Goal: Navigation & Orientation: Understand site structure

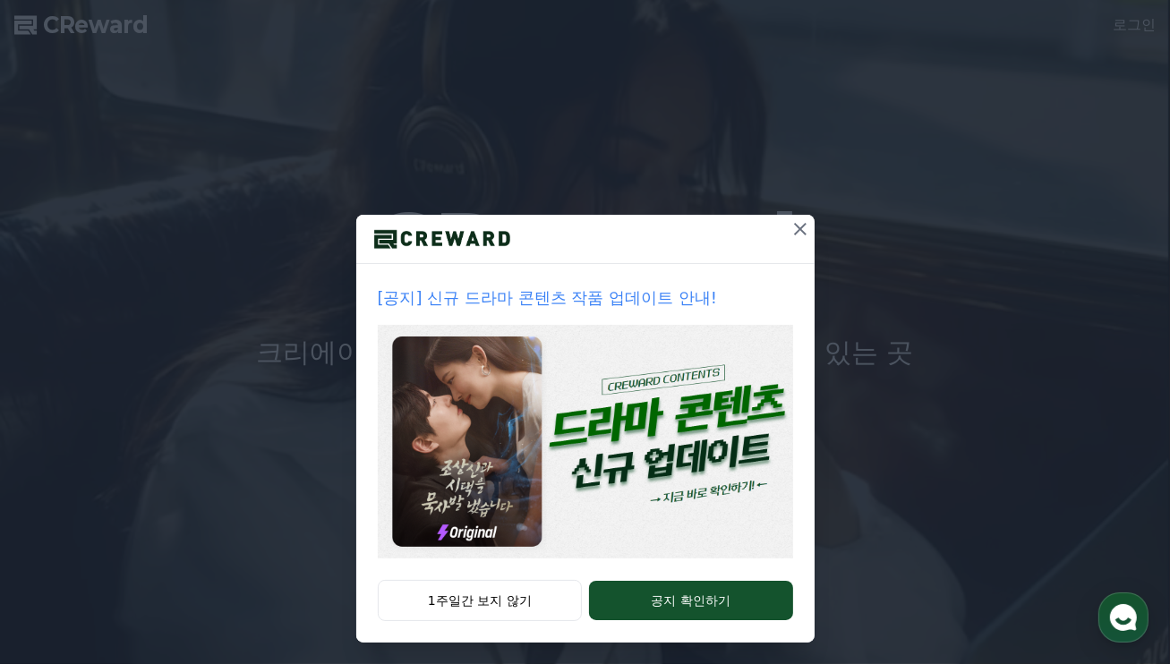
click at [581, 302] on p "[공지] 신규 드라마 콘텐츠 작품 업데이트 안내!" at bounding box center [585, 297] width 415 height 25
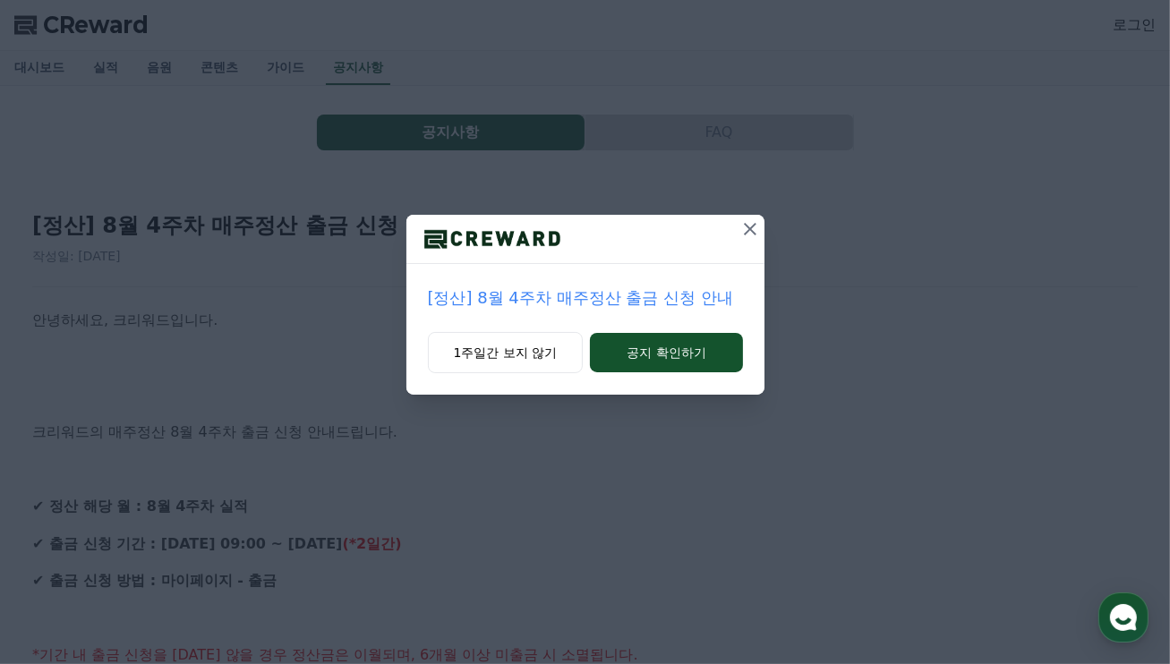
click at [740, 226] on icon at bounding box center [749, 228] width 21 height 21
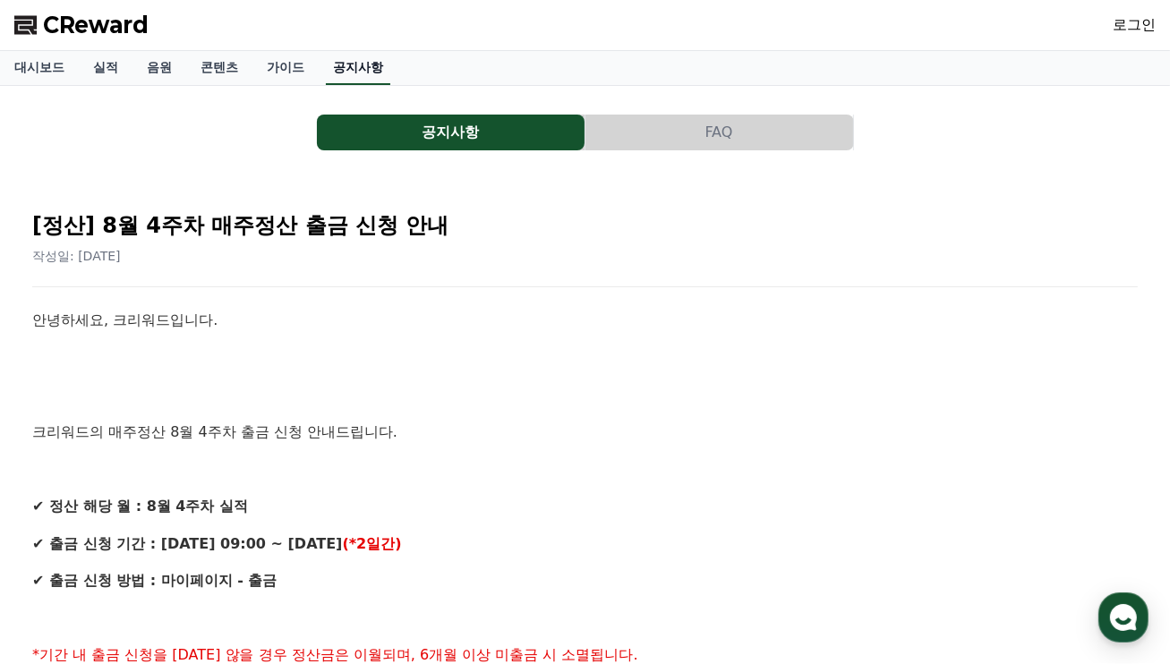
click at [368, 72] on link "공지사항" at bounding box center [358, 68] width 64 height 34
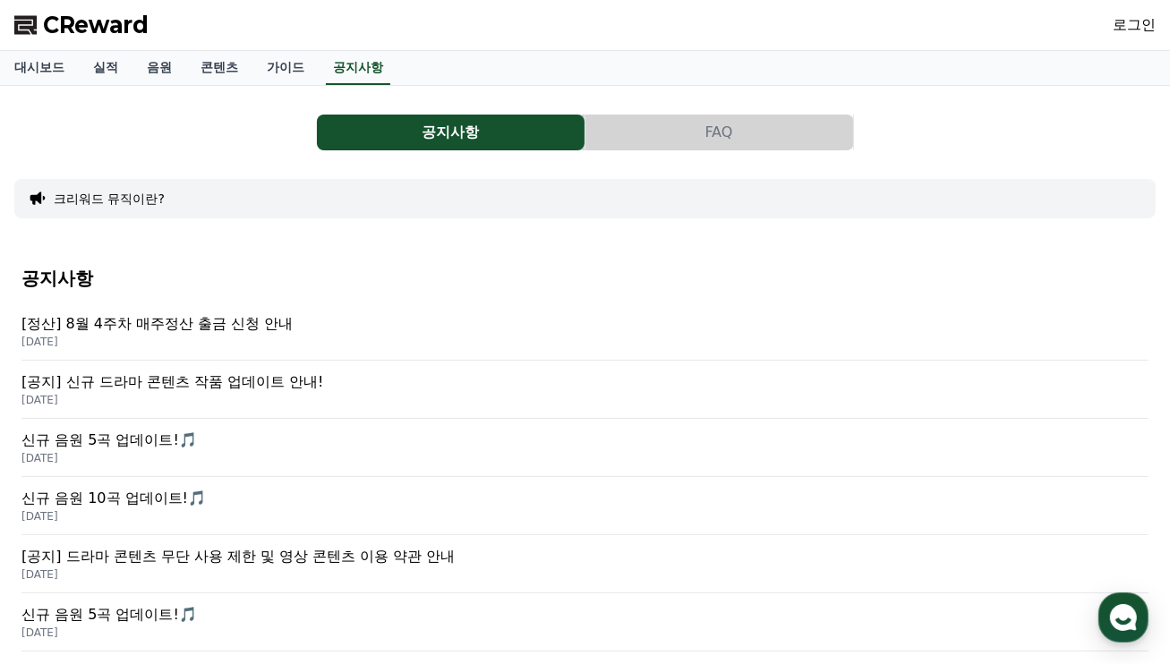
click at [166, 381] on p "[공지] 신규 드라마 콘텐츠 작품 업데이트 안내!" at bounding box center [584, 381] width 1127 height 21
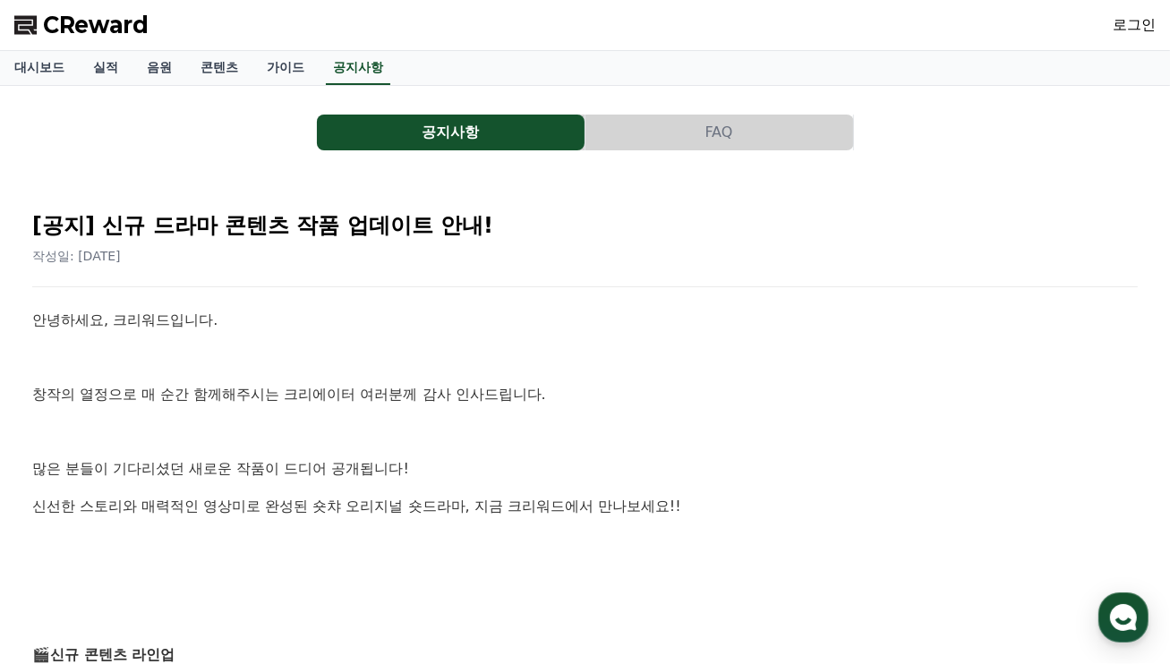
click at [406, 123] on button "공지사항" at bounding box center [451, 133] width 268 height 36
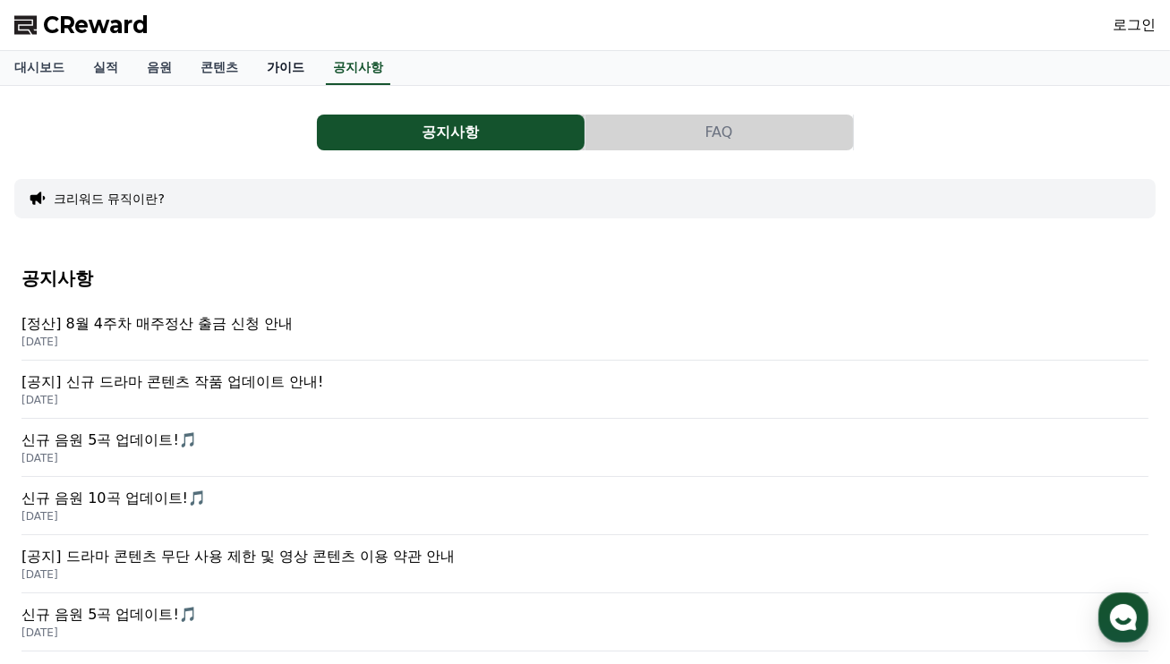
click at [284, 72] on link "가이드" at bounding box center [285, 68] width 66 height 34
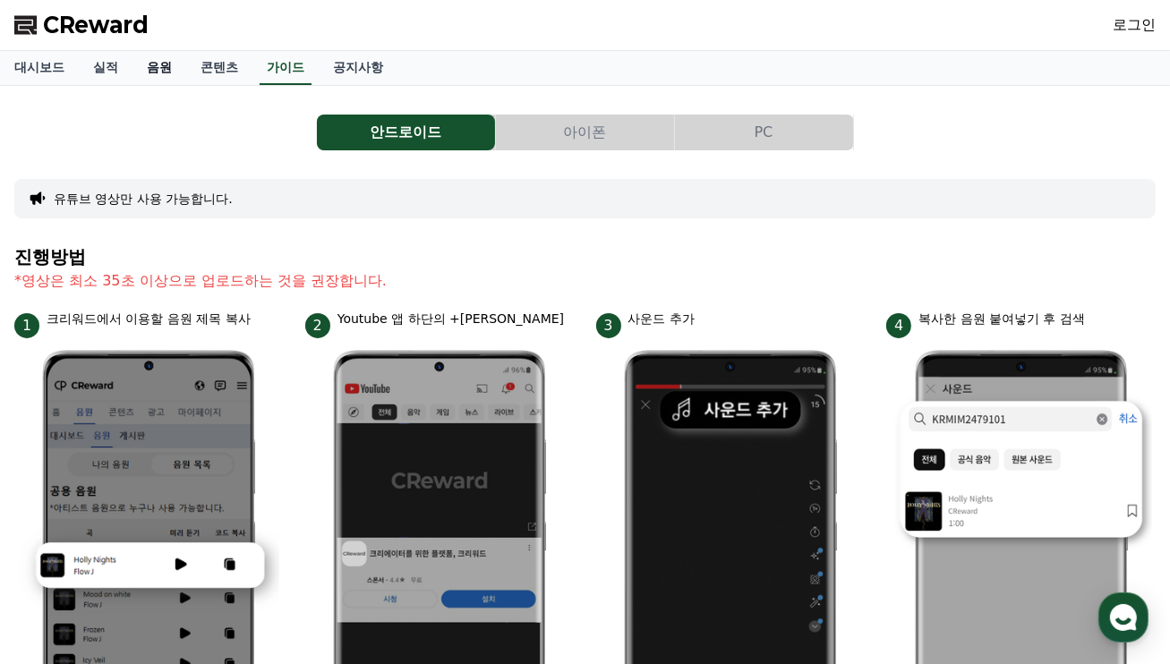
click at [153, 72] on link "음원" at bounding box center [159, 68] width 54 height 34
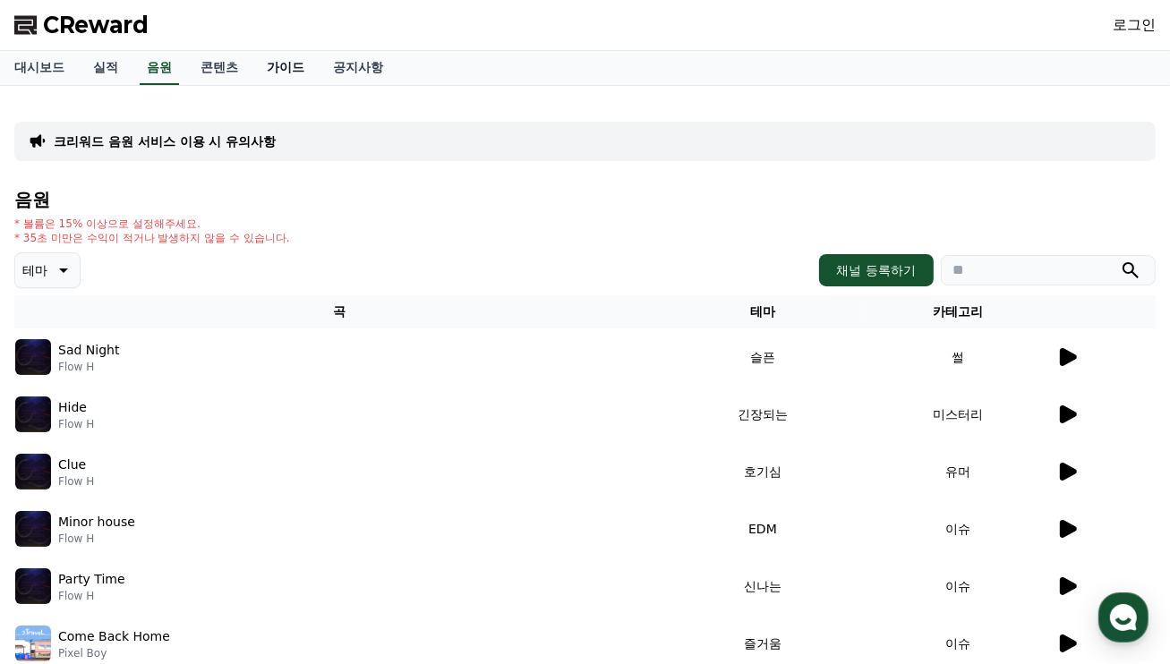
click at [279, 72] on link "가이드" at bounding box center [285, 68] width 66 height 34
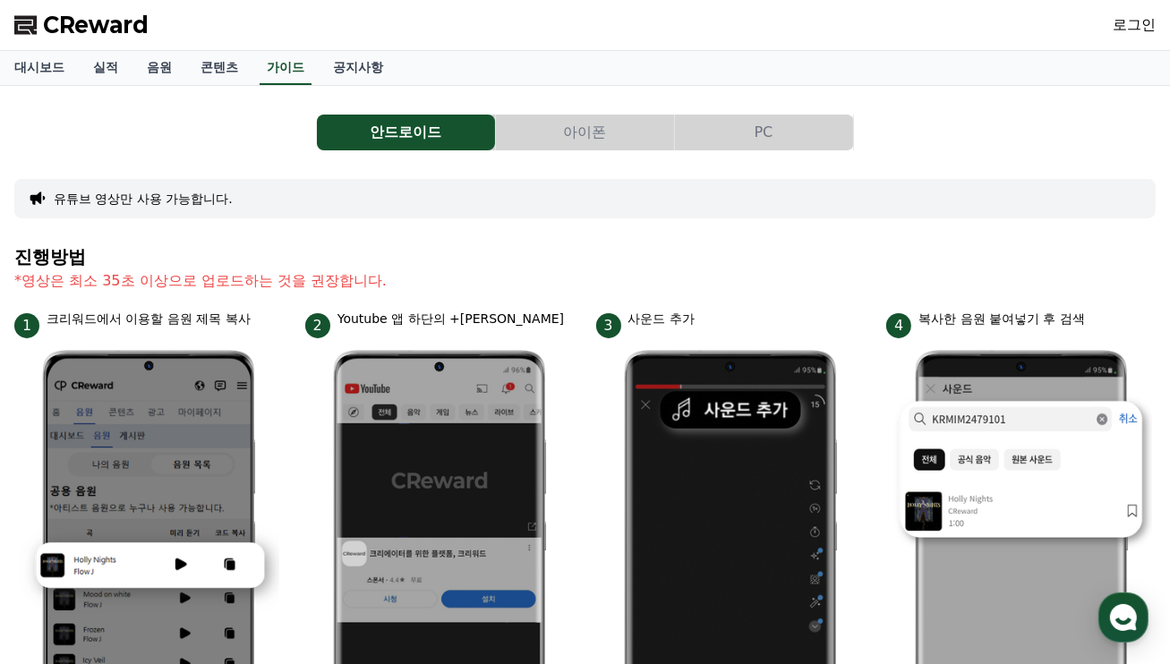
click at [555, 141] on button "아이폰" at bounding box center [585, 133] width 178 height 36
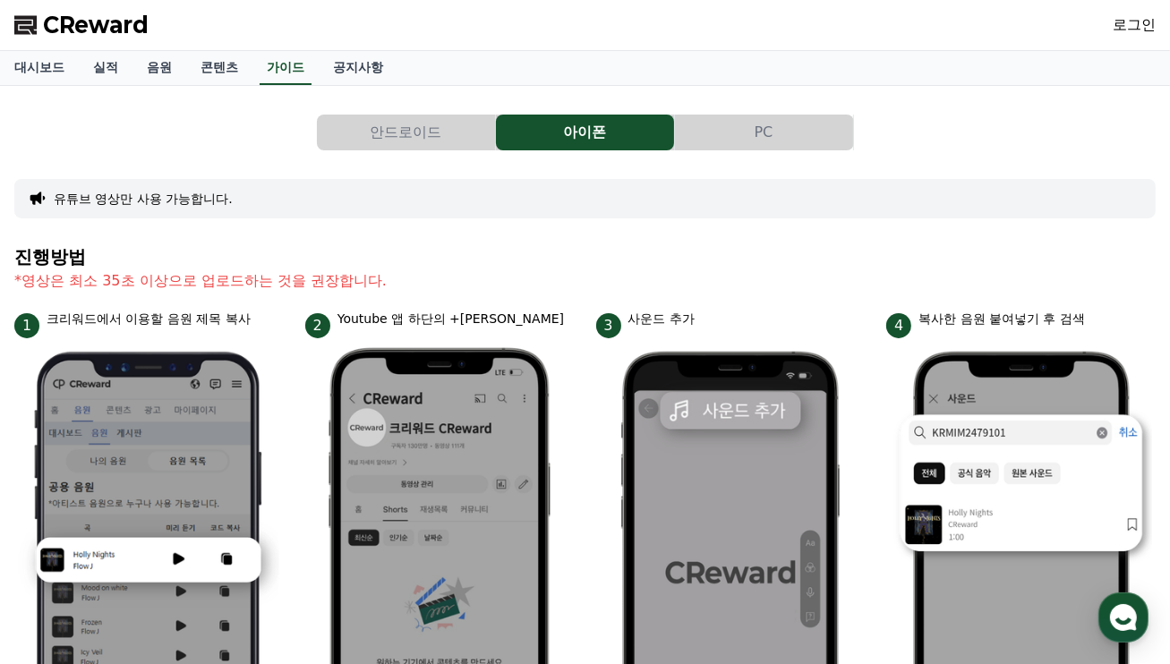
click at [765, 133] on button "PC" at bounding box center [764, 133] width 178 height 36
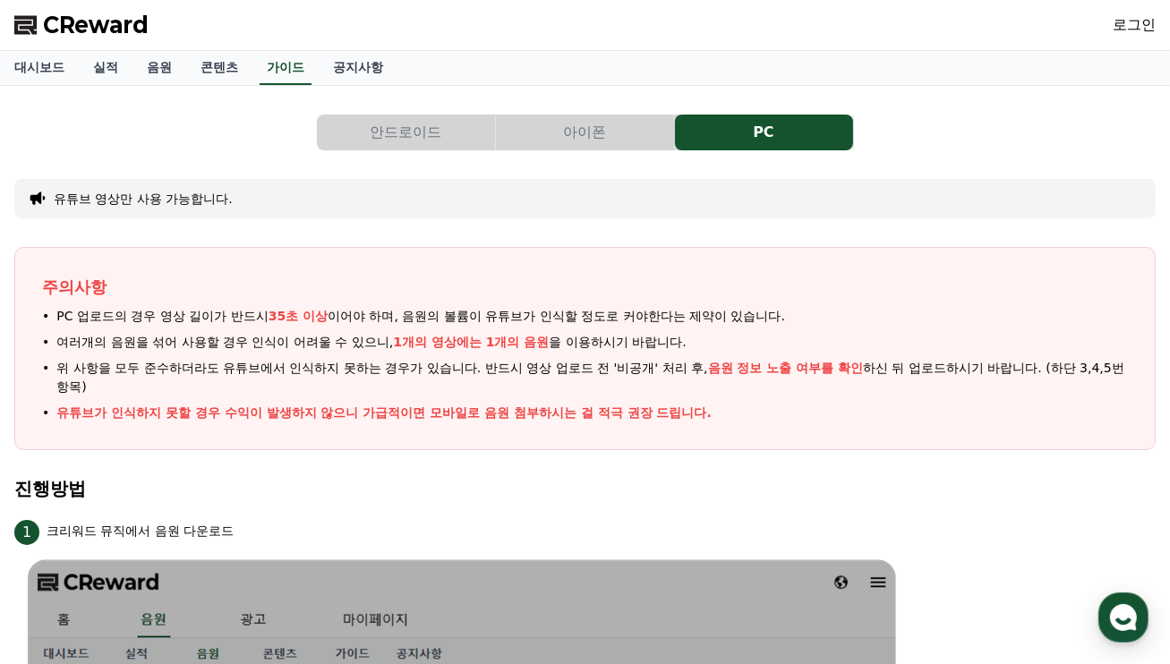
click at [433, 137] on button "안드로이드" at bounding box center [406, 133] width 178 height 36
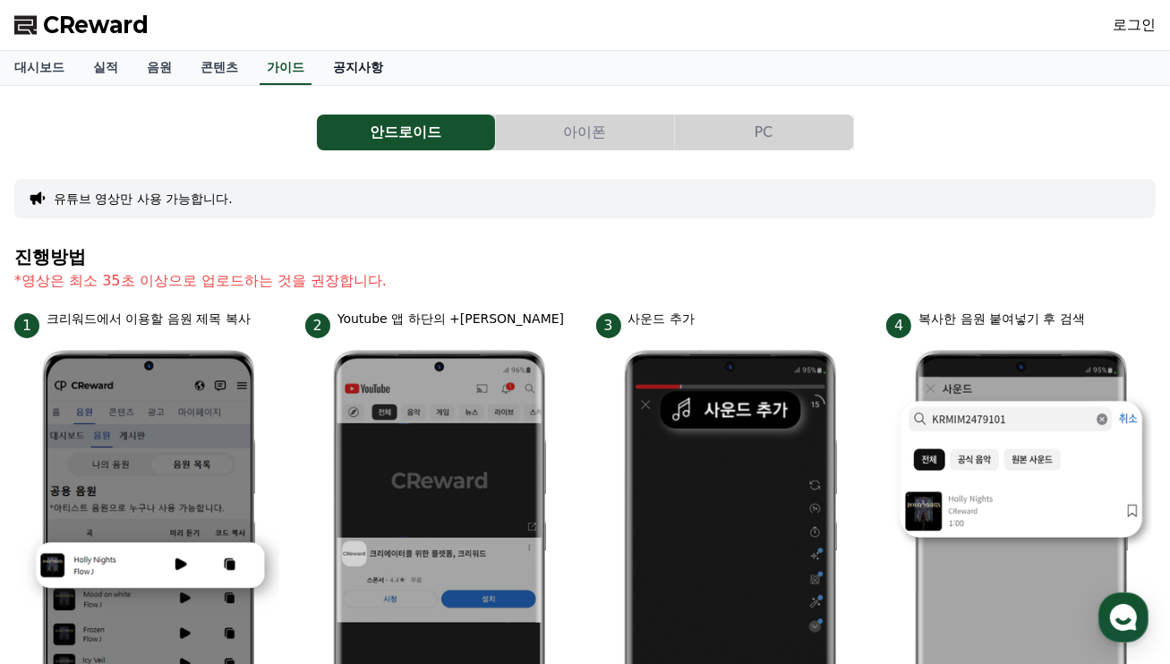
click at [371, 62] on link "공지사항" at bounding box center [358, 68] width 79 height 34
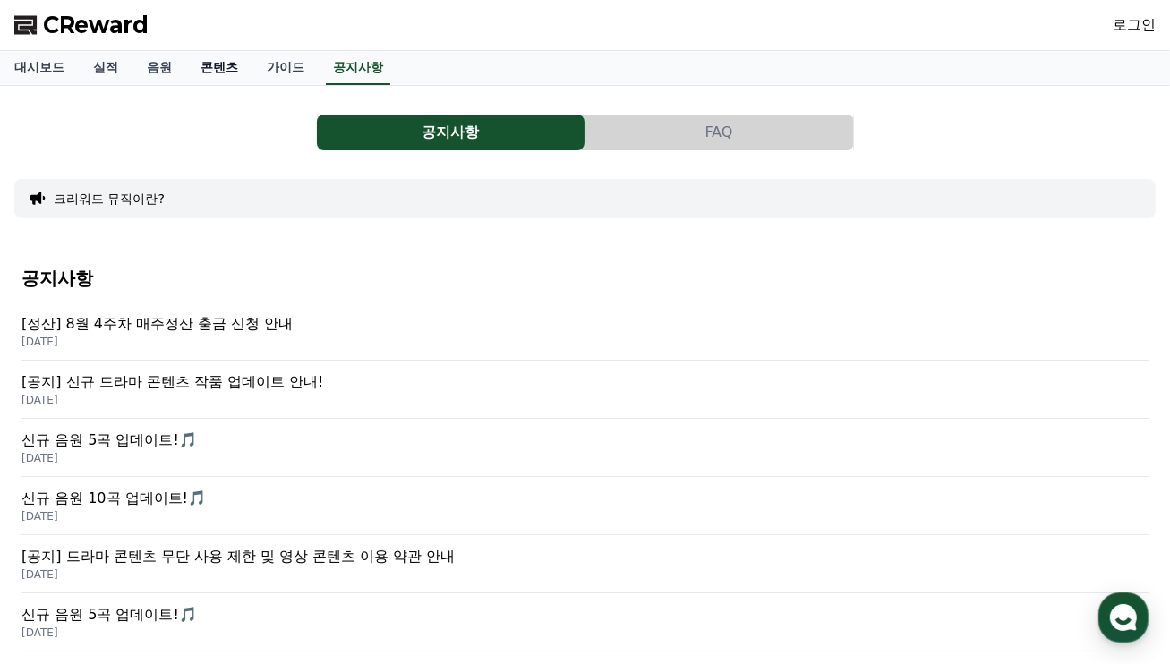
click at [215, 57] on link "콘텐츠" at bounding box center [219, 68] width 66 height 34
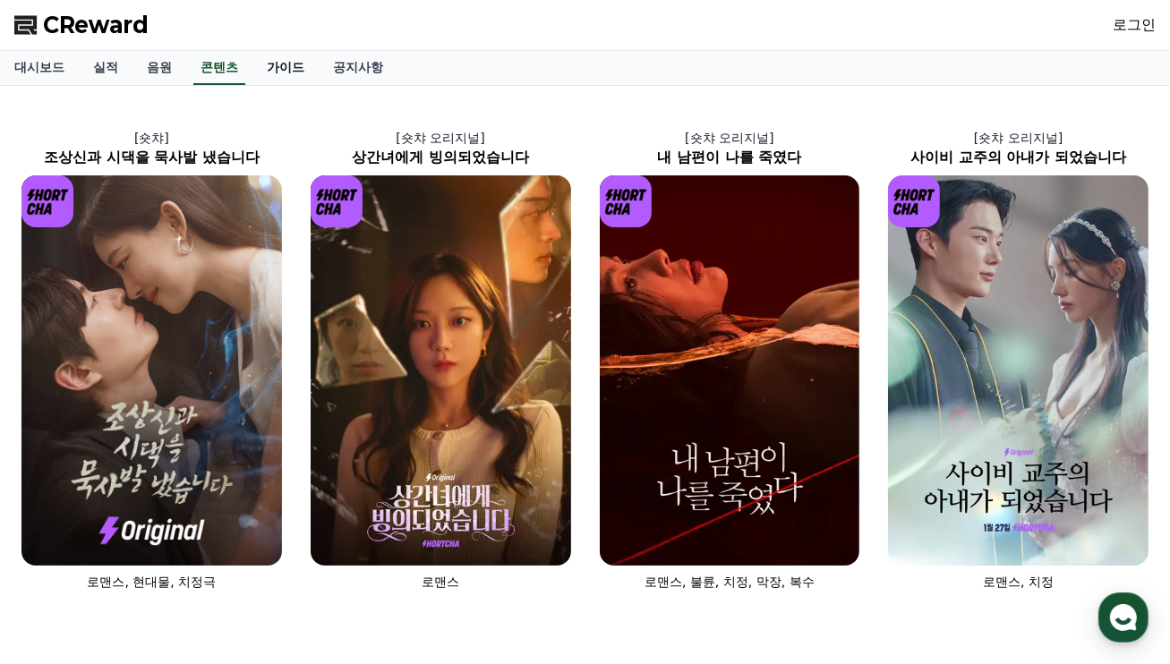
click at [289, 71] on link "가이드" at bounding box center [285, 68] width 66 height 34
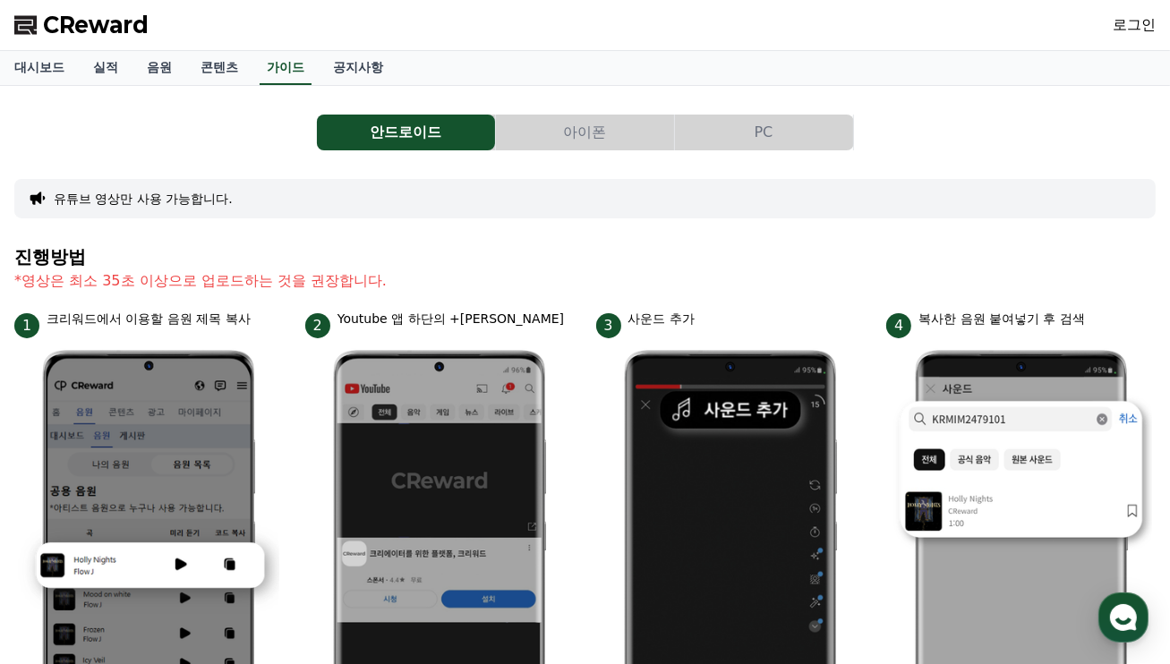
click at [164, 197] on button "유튜브 영상만 사용 가능합니다." at bounding box center [143, 199] width 179 height 18
click at [34, 202] on icon at bounding box center [37, 198] width 15 height 13
click at [72, 202] on button "유튜브 영상만 사용 가능합니다." at bounding box center [143, 199] width 179 height 18
click at [161, 72] on link "음원" at bounding box center [159, 68] width 54 height 34
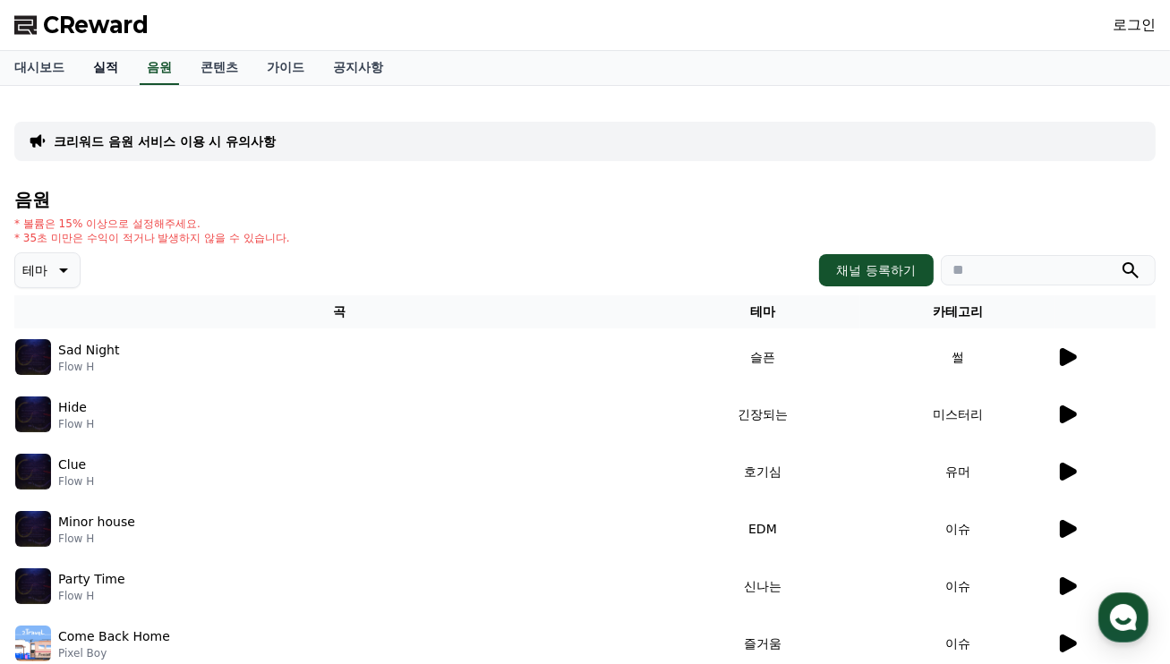
click at [96, 69] on link "실적" at bounding box center [106, 68] width 54 height 34
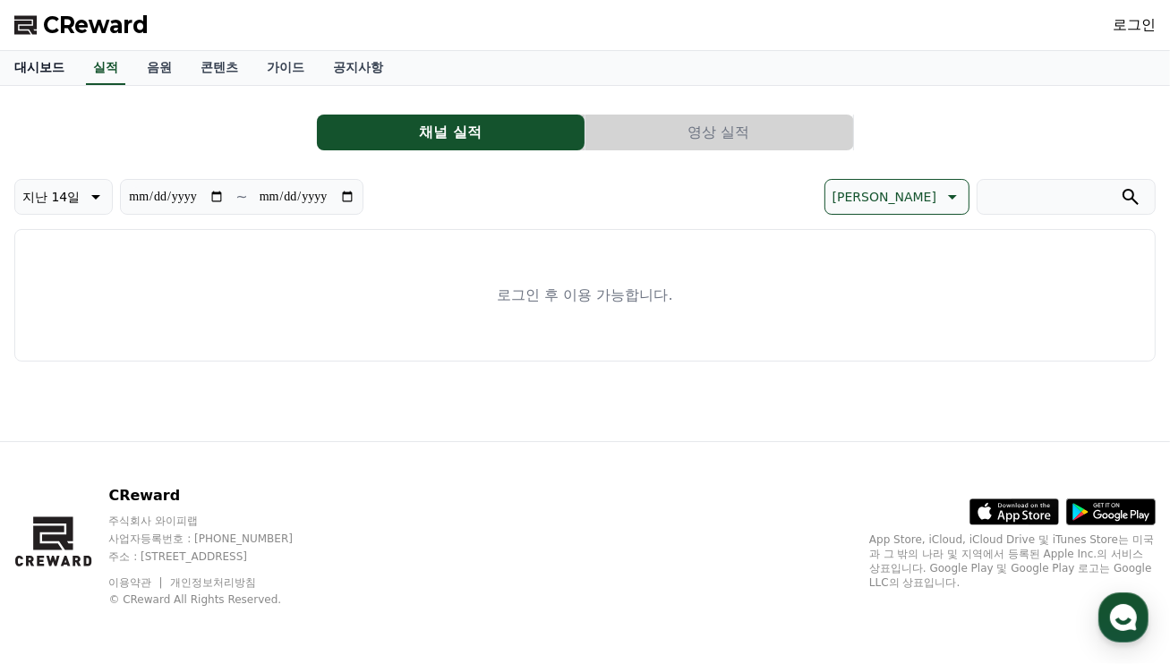
click at [55, 69] on link "대시보드" at bounding box center [39, 68] width 79 height 34
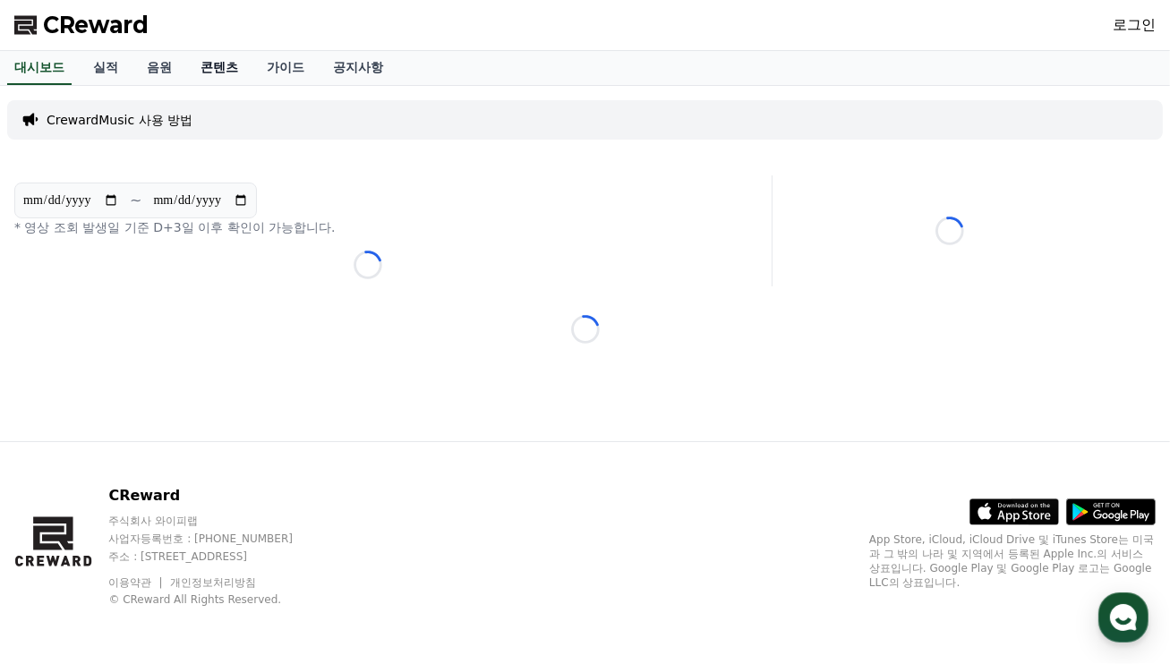
click at [219, 71] on link "콘텐츠" at bounding box center [219, 68] width 66 height 34
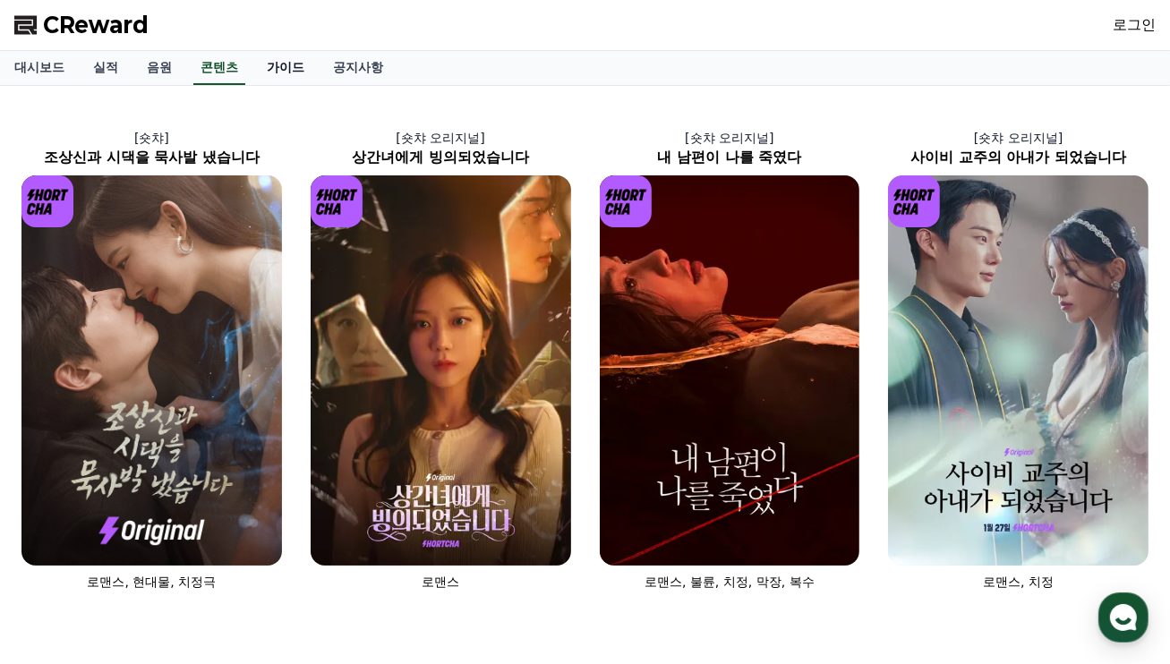
click at [290, 65] on link "가이드" at bounding box center [285, 68] width 66 height 34
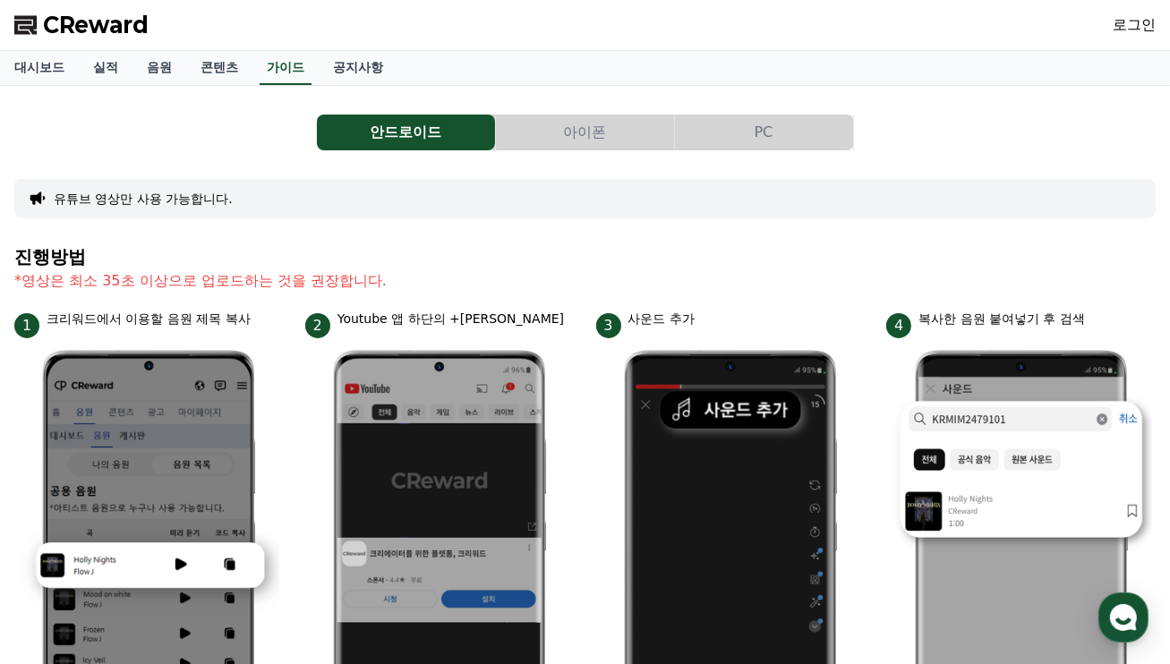
click at [604, 126] on button "아이폰" at bounding box center [585, 133] width 178 height 36
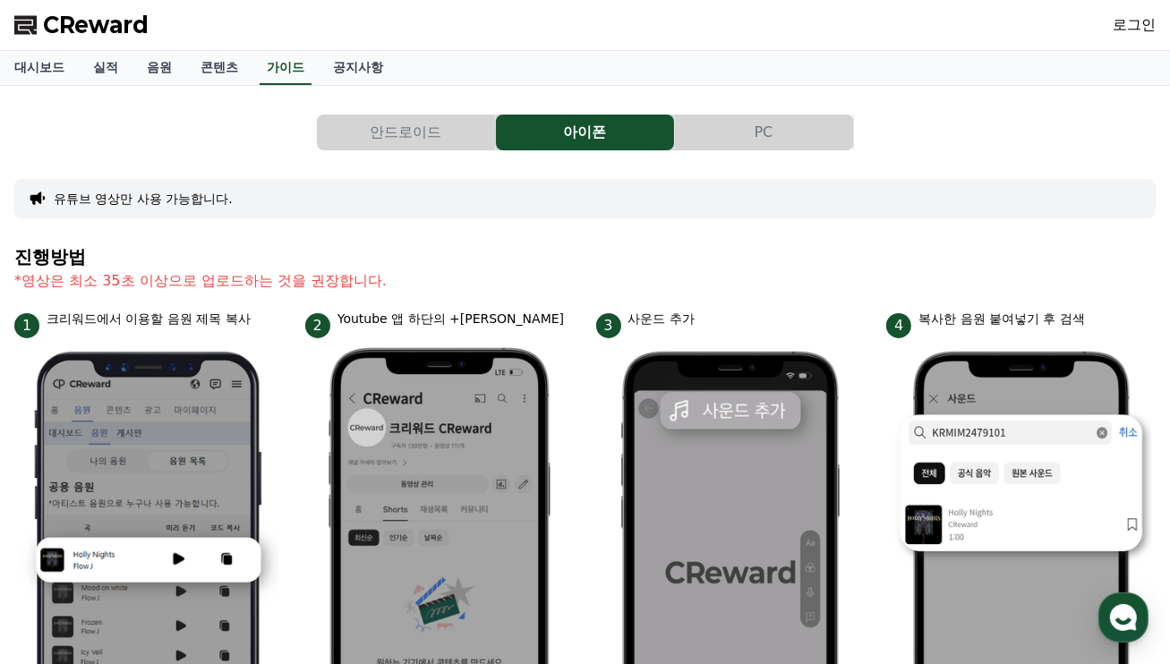
click at [429, 132] on button "안드로이드" at bounding box center [406, 133] width 178 height 36
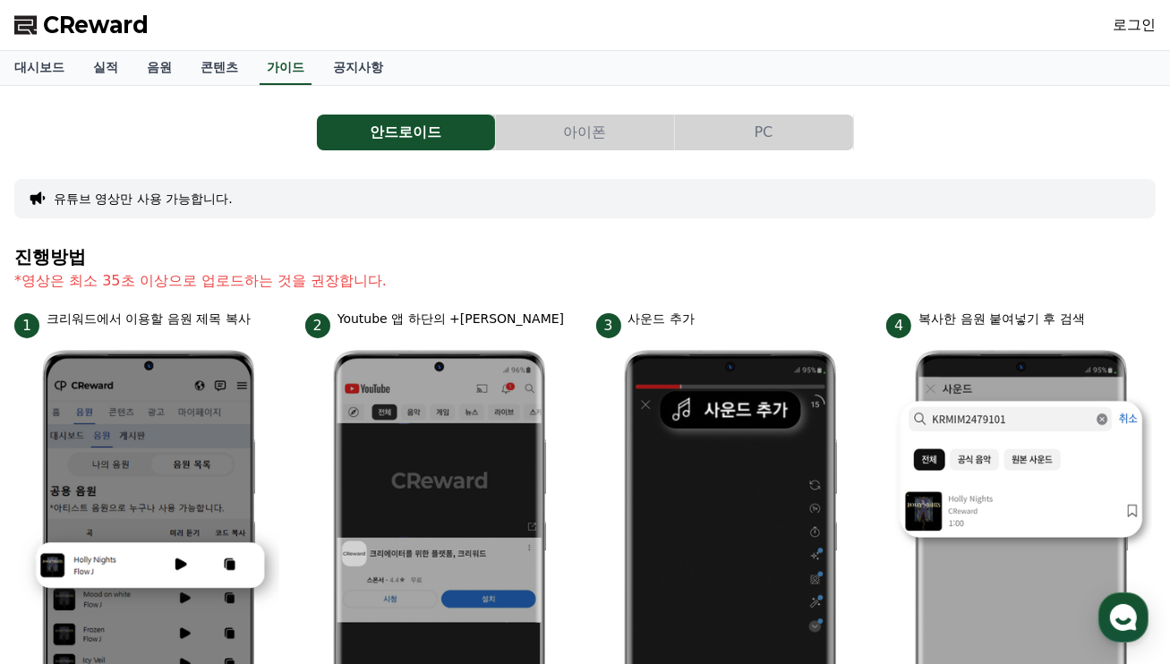
click at [176, 212] on div "유튜브 영상만 사용 가능합니다." at bounding box center [584, 198] width 1141 height 39
click at [116, 30] on span "CReward" at bounding box center [96, 25] width 106 height 29
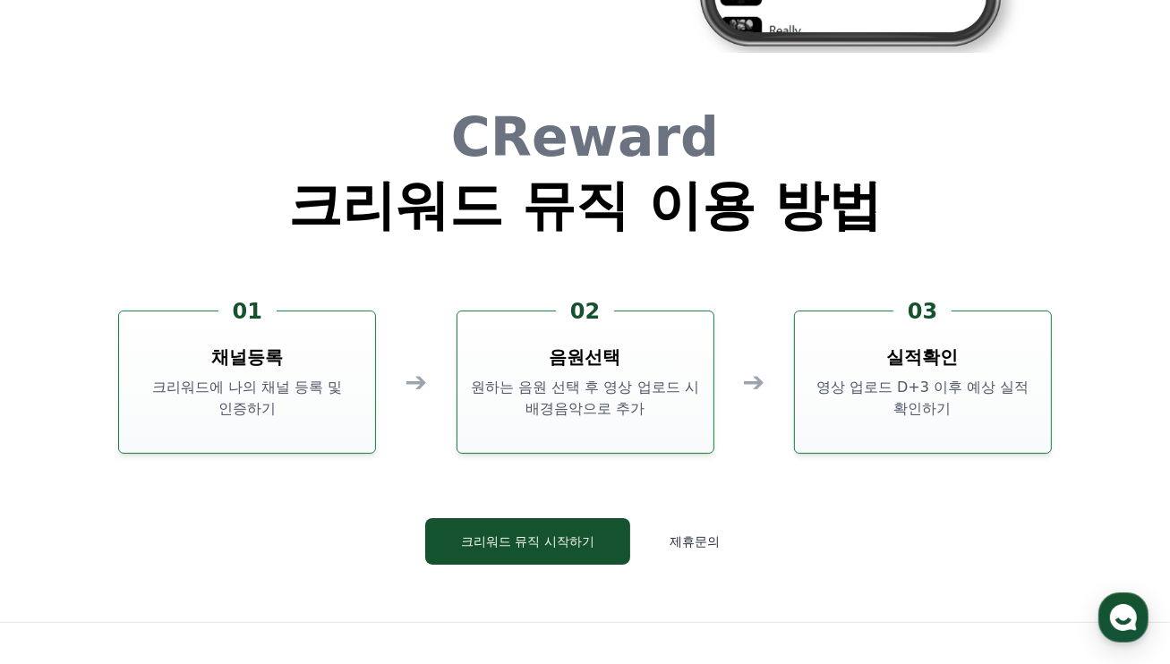
scroll to position [4432, 0]
